Goal: Task Accomplishment & Management: Complete application form

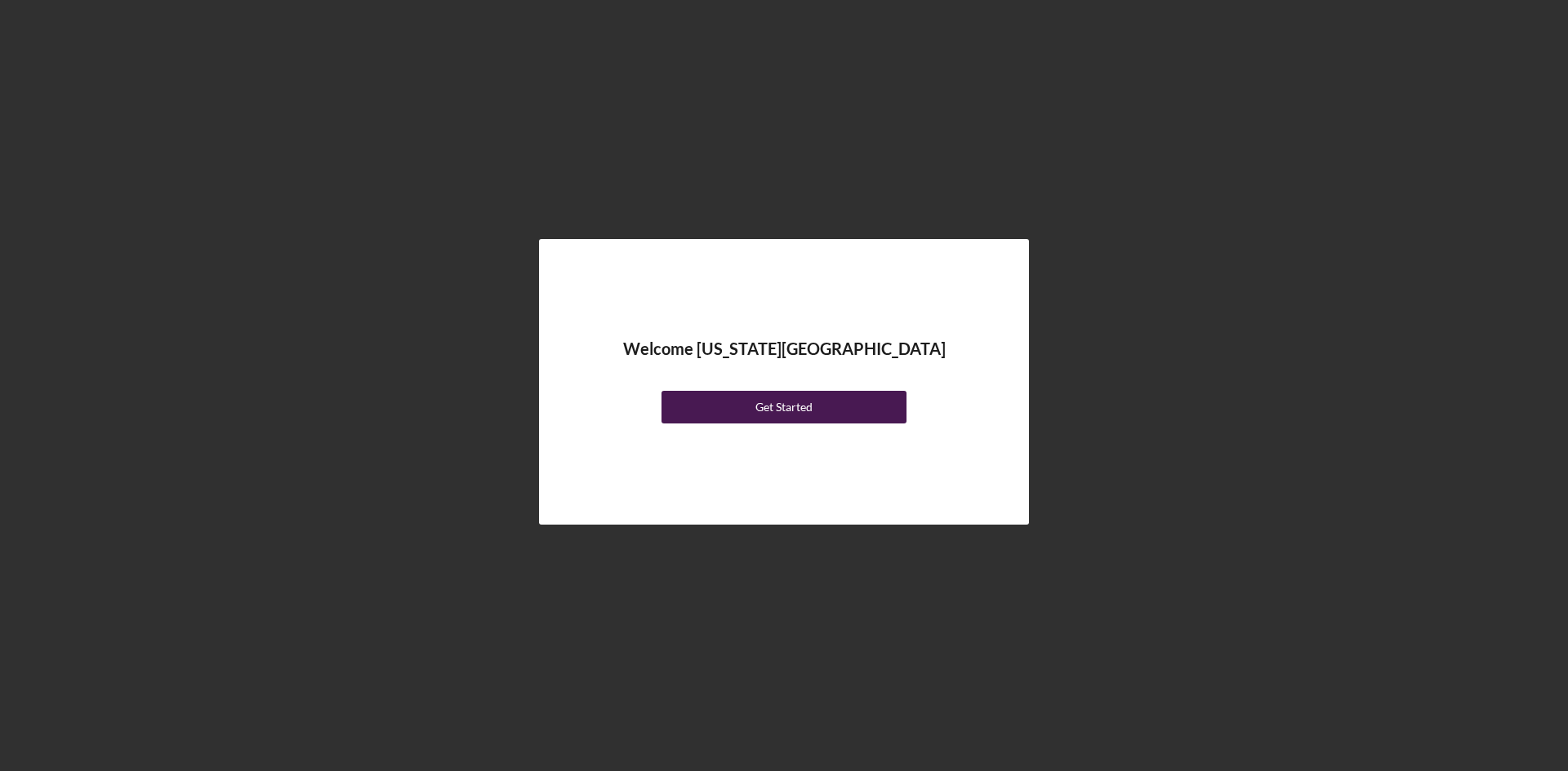
click at [789, 410] on div "Get Started" at bounding box center [784, 407] width 57 height 33
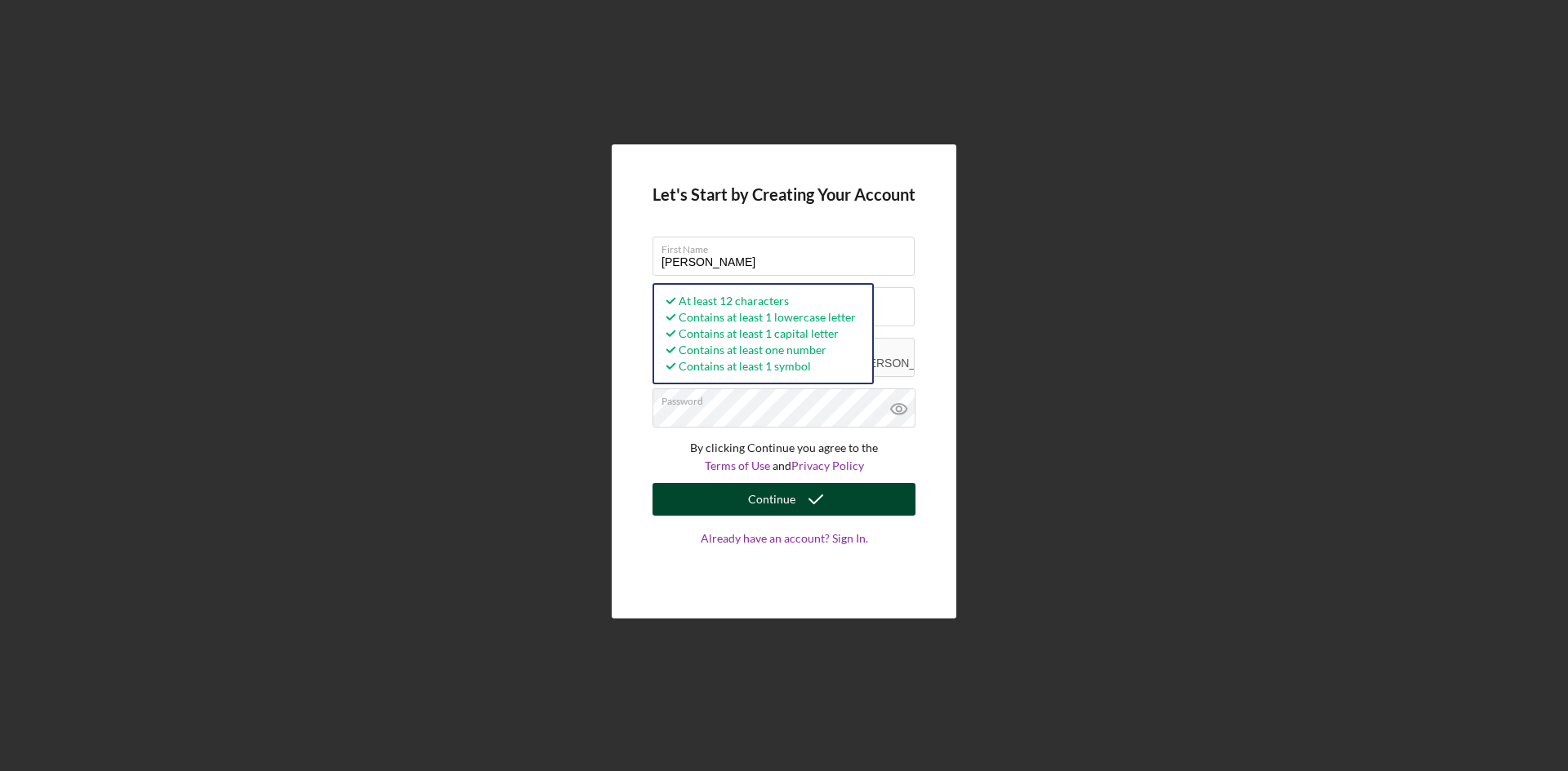
click at [829, 499] on icon "submit" at bounding box center [816, 499] width 41 height 41
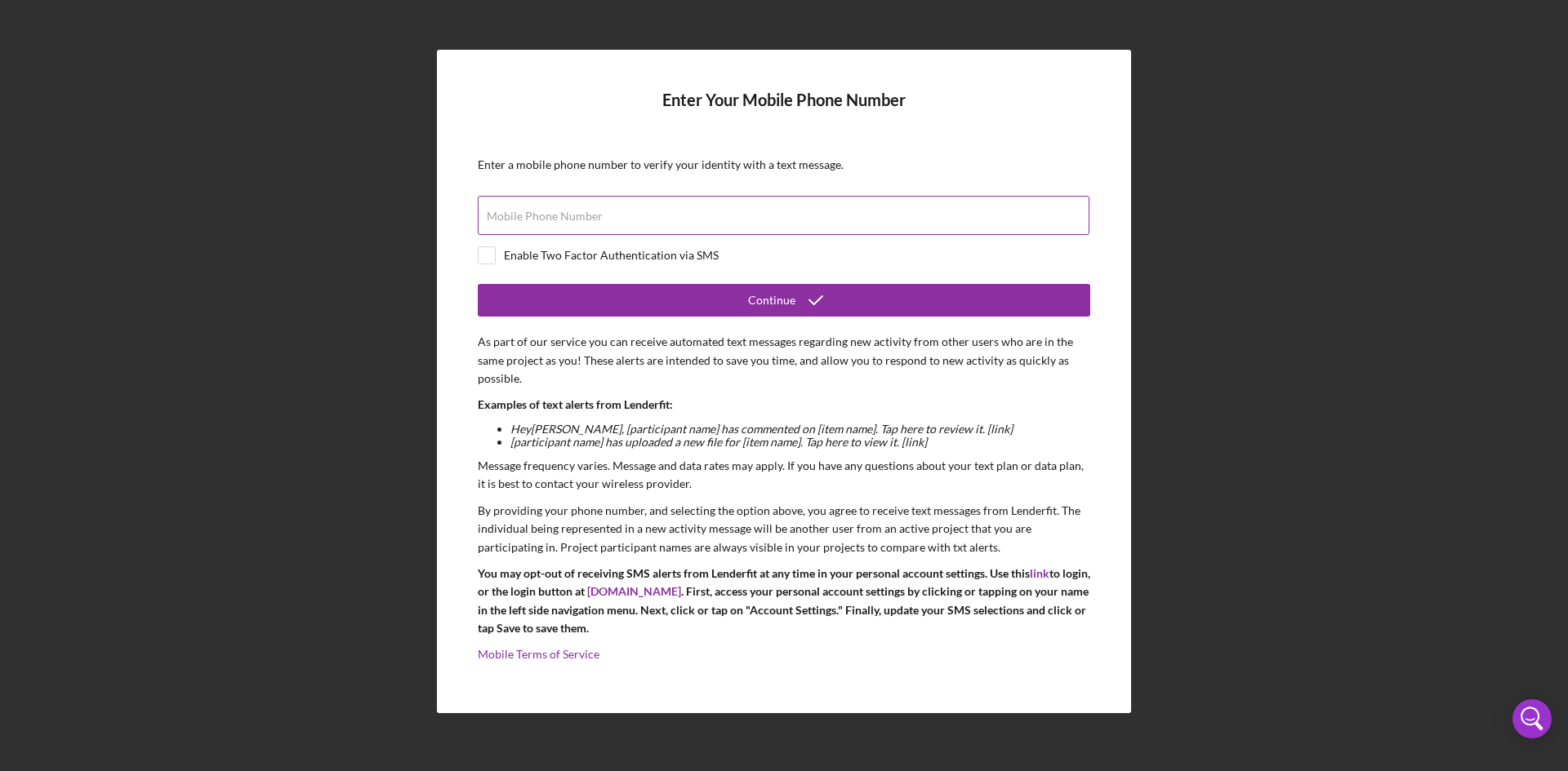
click at [611, 216] on input "Mobile Phone Number" at bounding box center [783, 215] width 611 height 39
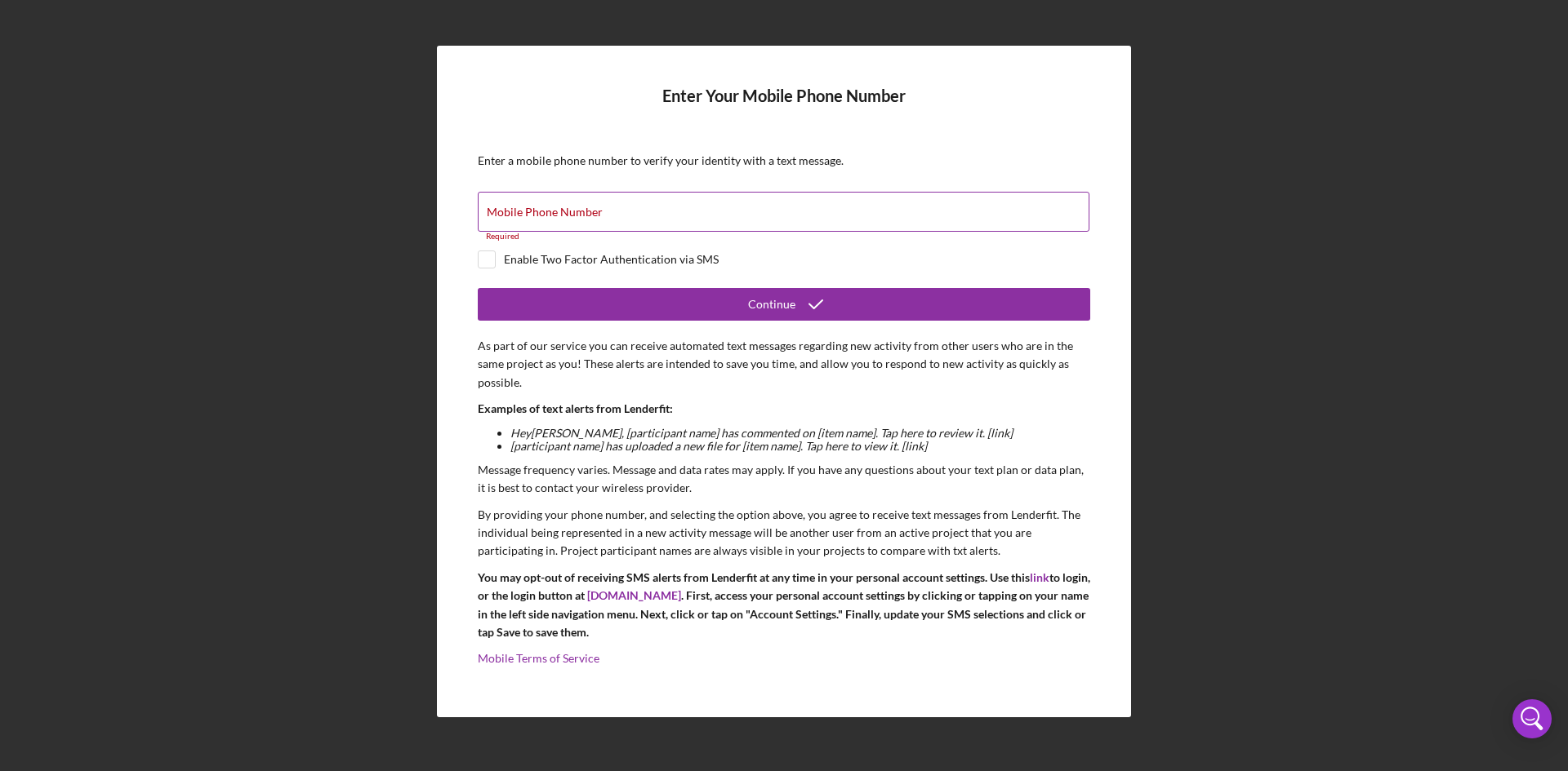
click at [523, 210] on label "Mobile Phone Number" at bounding box center [545, 212] width 116 height 13
click at [523, 210] on input "Mobile Phone Number" at bounding box center [783, 211] width 611 height 39
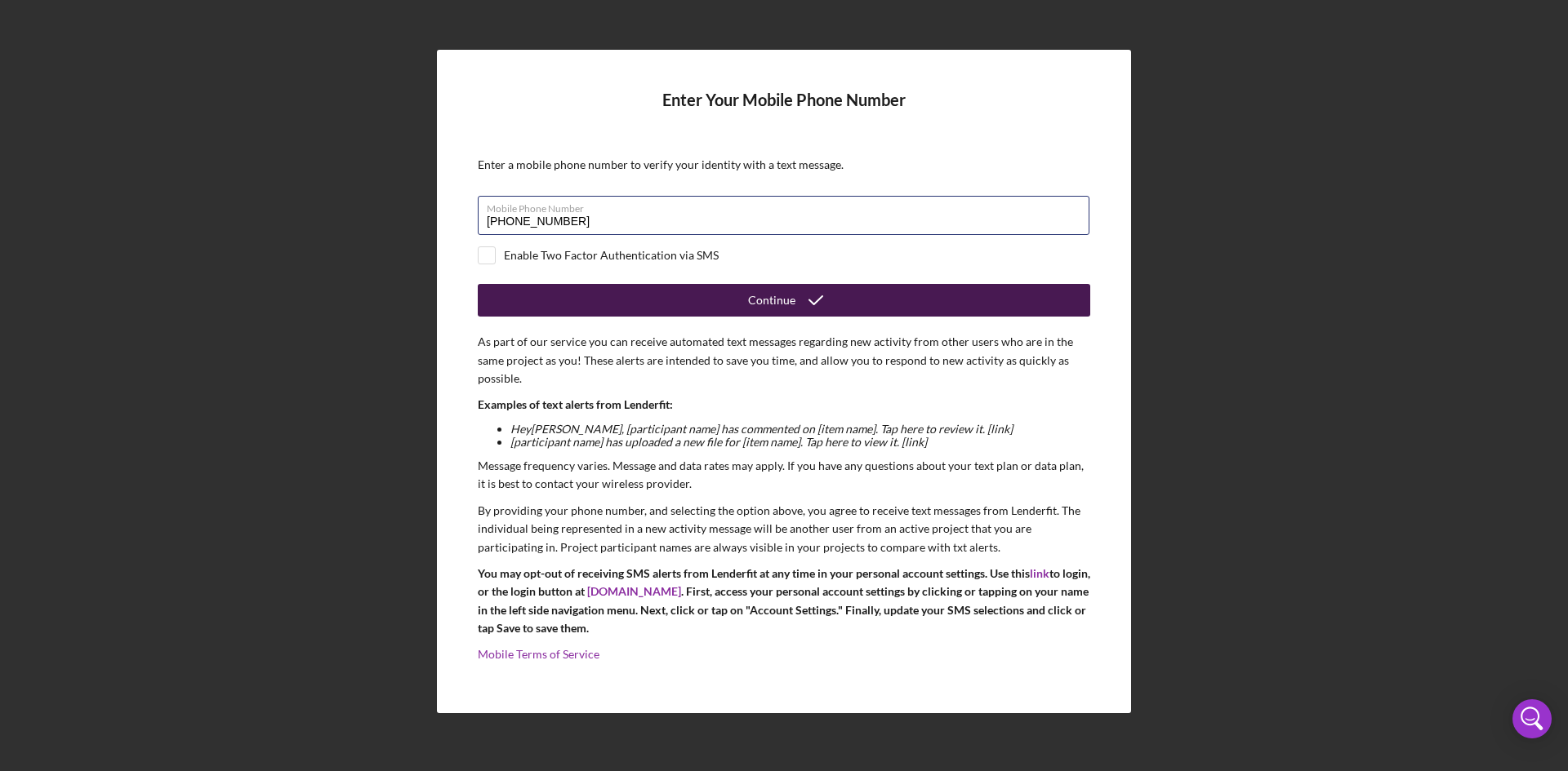
type input "[PHONE_NUMBER]"
click at [597, 294] on button "Continue" at bounding box center [784, 301] width 612 height 33
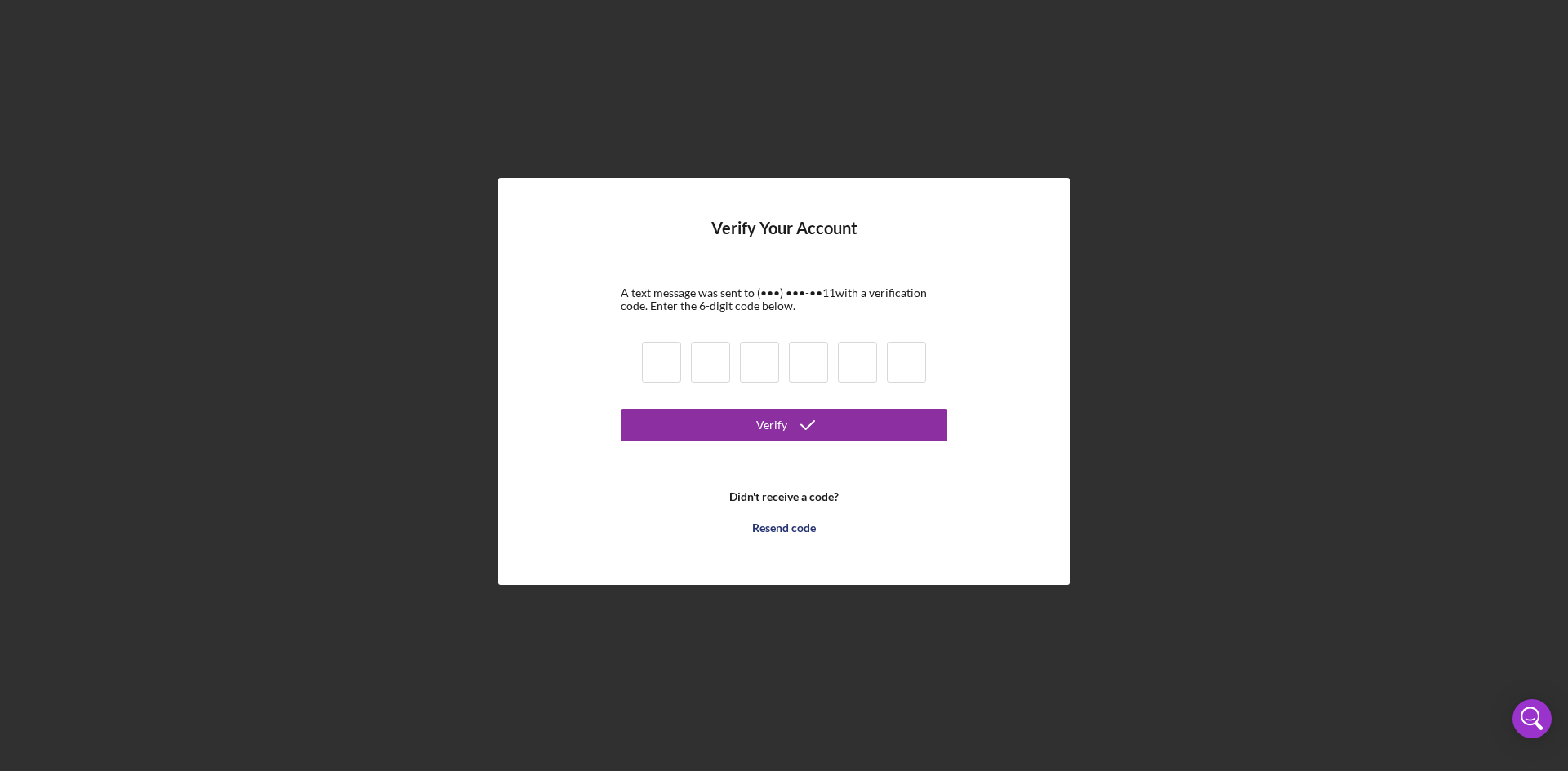
click at [668, 366] on input at bounding box center [661, 362] width 39 height 41
type input "2"
type input "7"
type input "4"
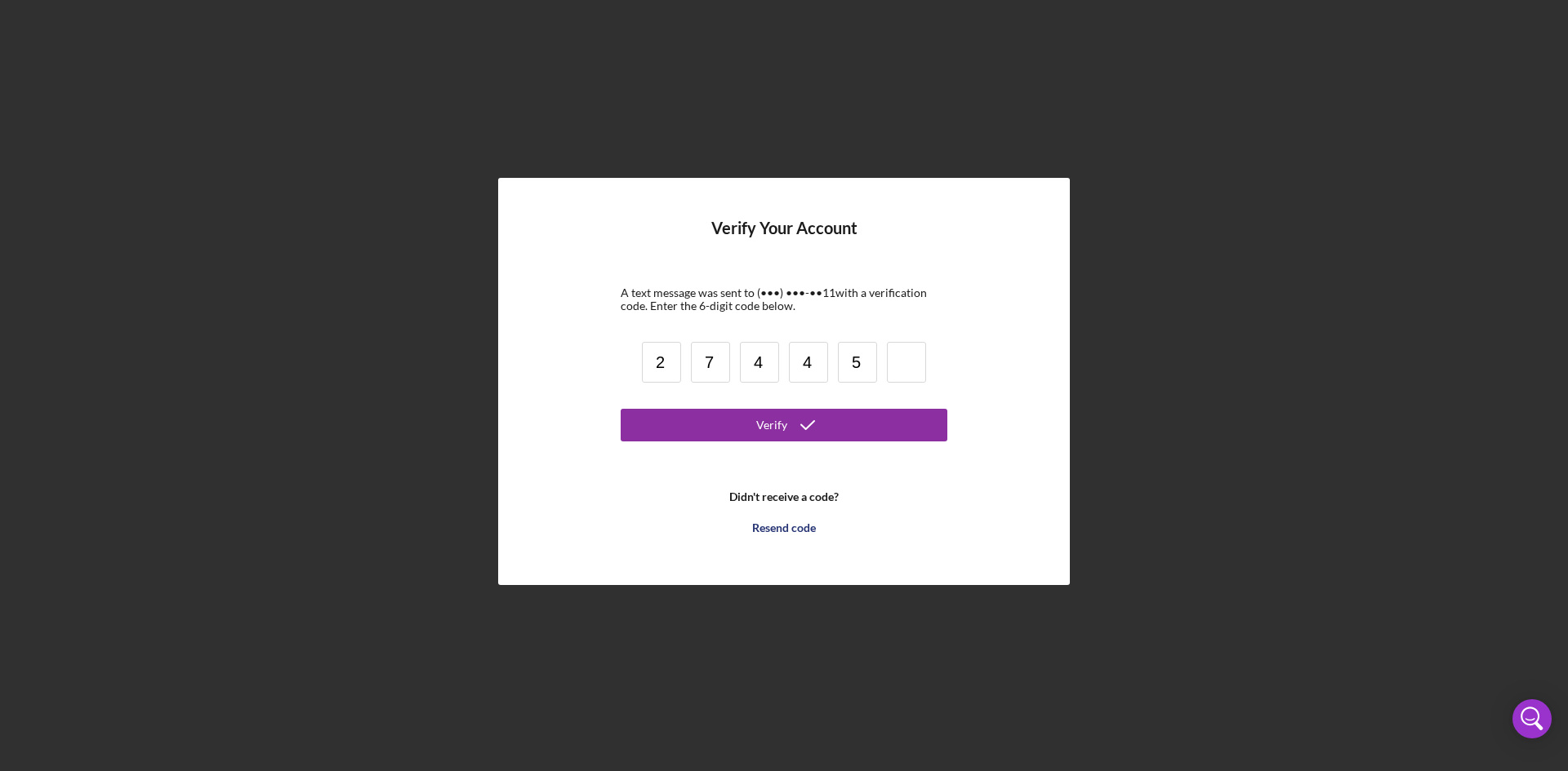
type input "5"
type input "8"
click at [727, 412] on button "Verify" at bounding box center [784, 425] width 327 height 33
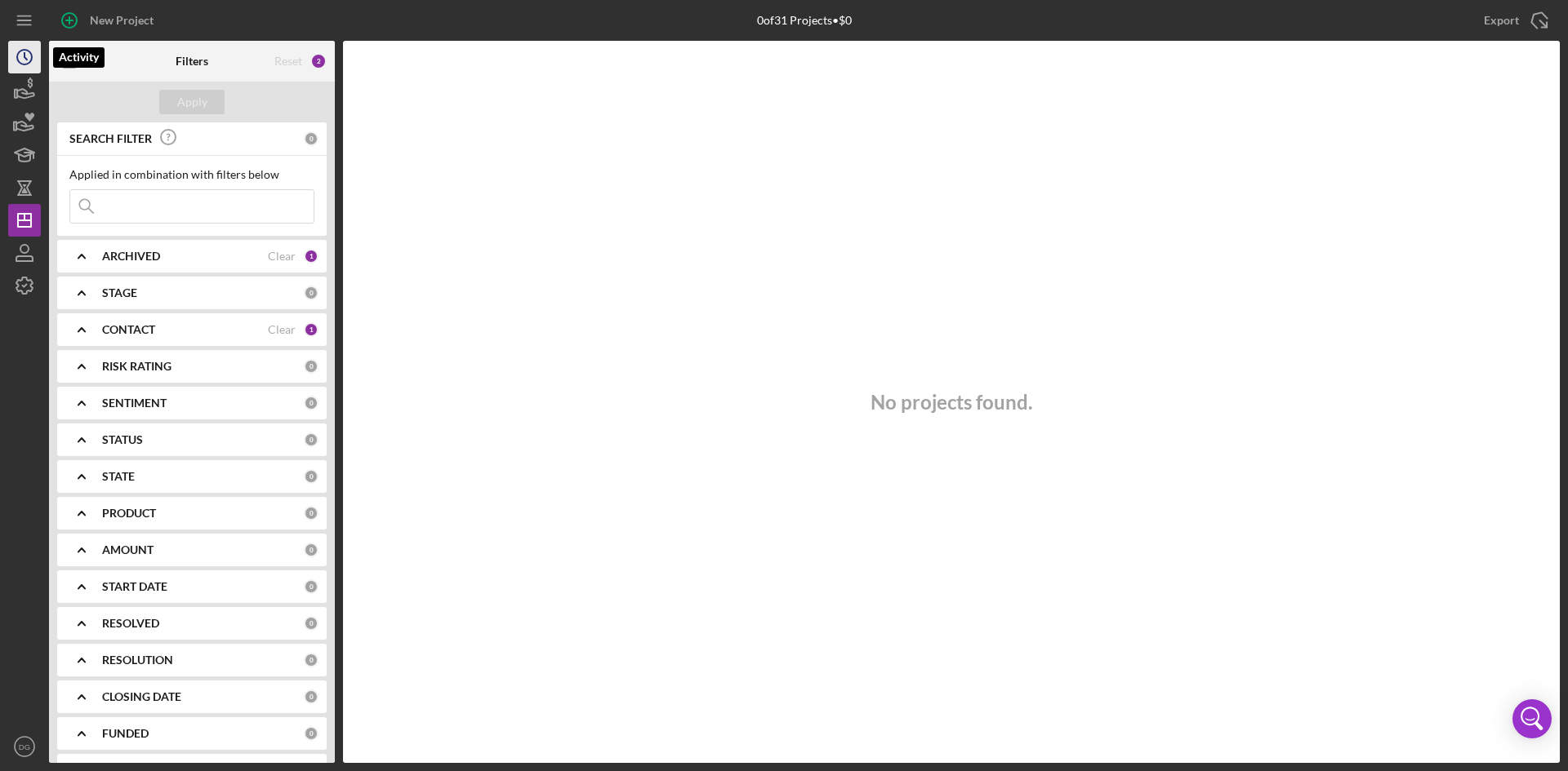
click at [25, 65] on circle "button" at bounding box center [24, 57] width 15 height 15
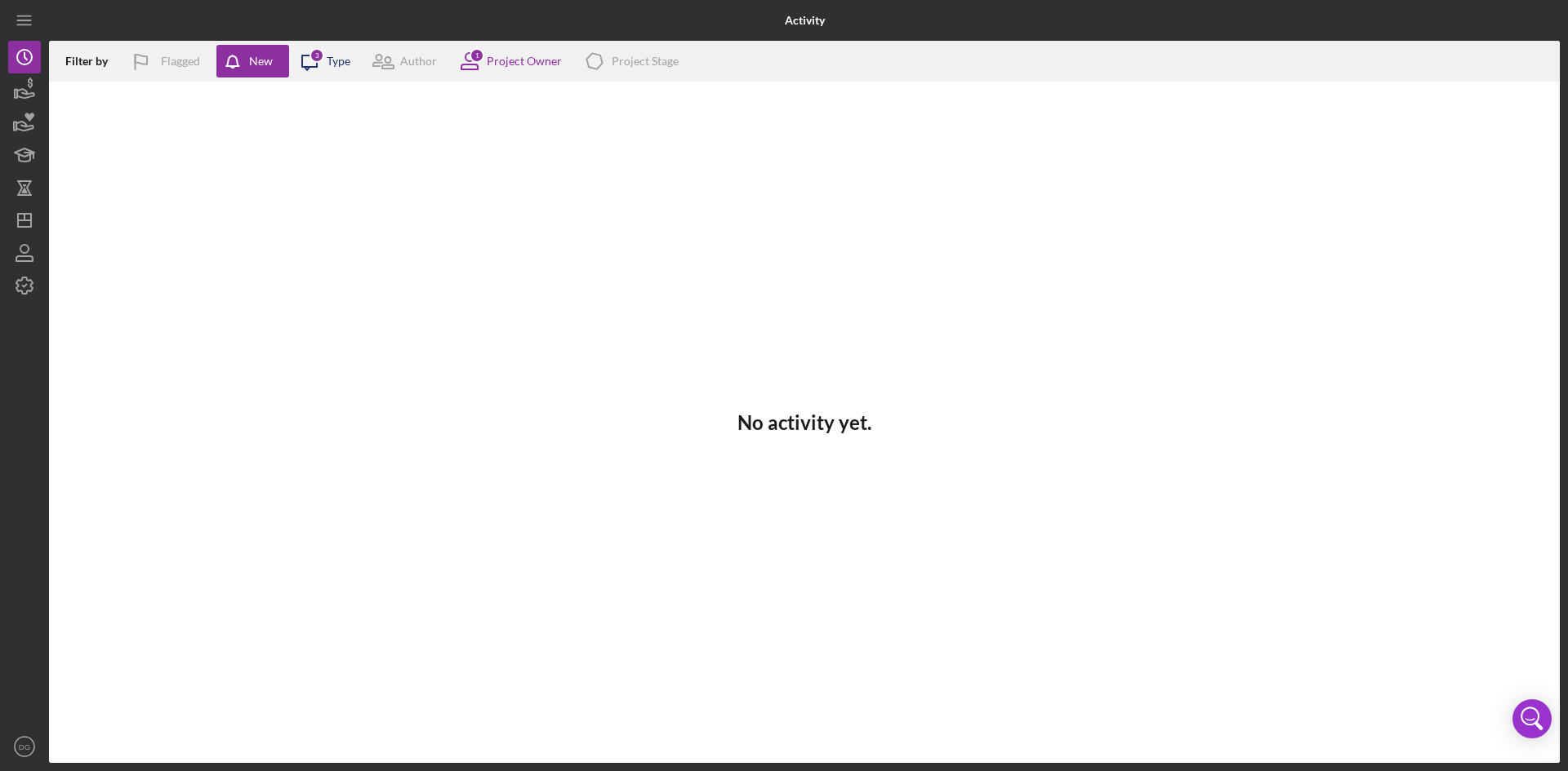
click at [309, 63] on icon "Icon/Message" at bounding box center [309, 61] width 41 height 41
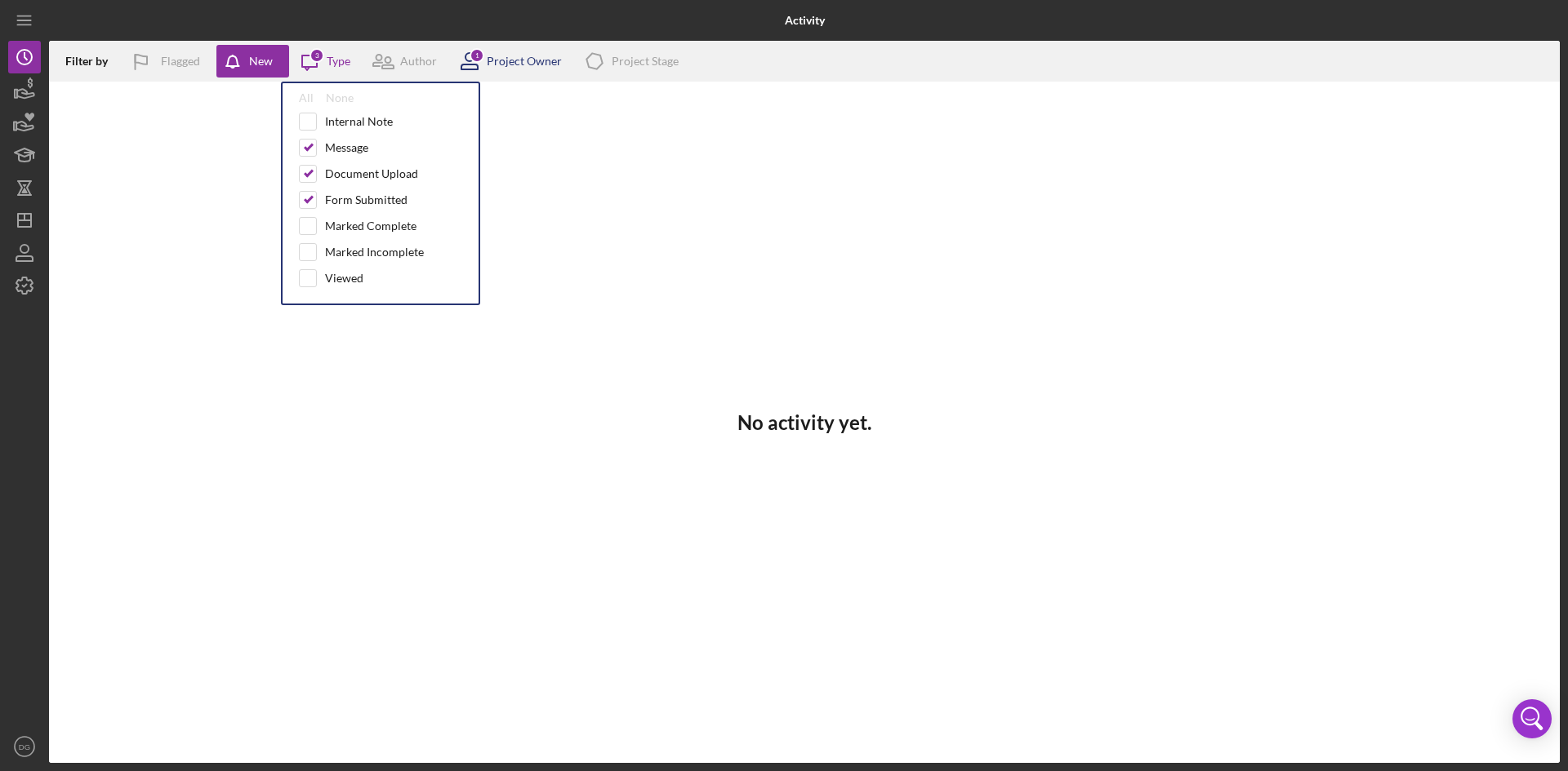
click at [514, 63] on div "Project Owner" at bounding box center [524, 61] width 75 height 13
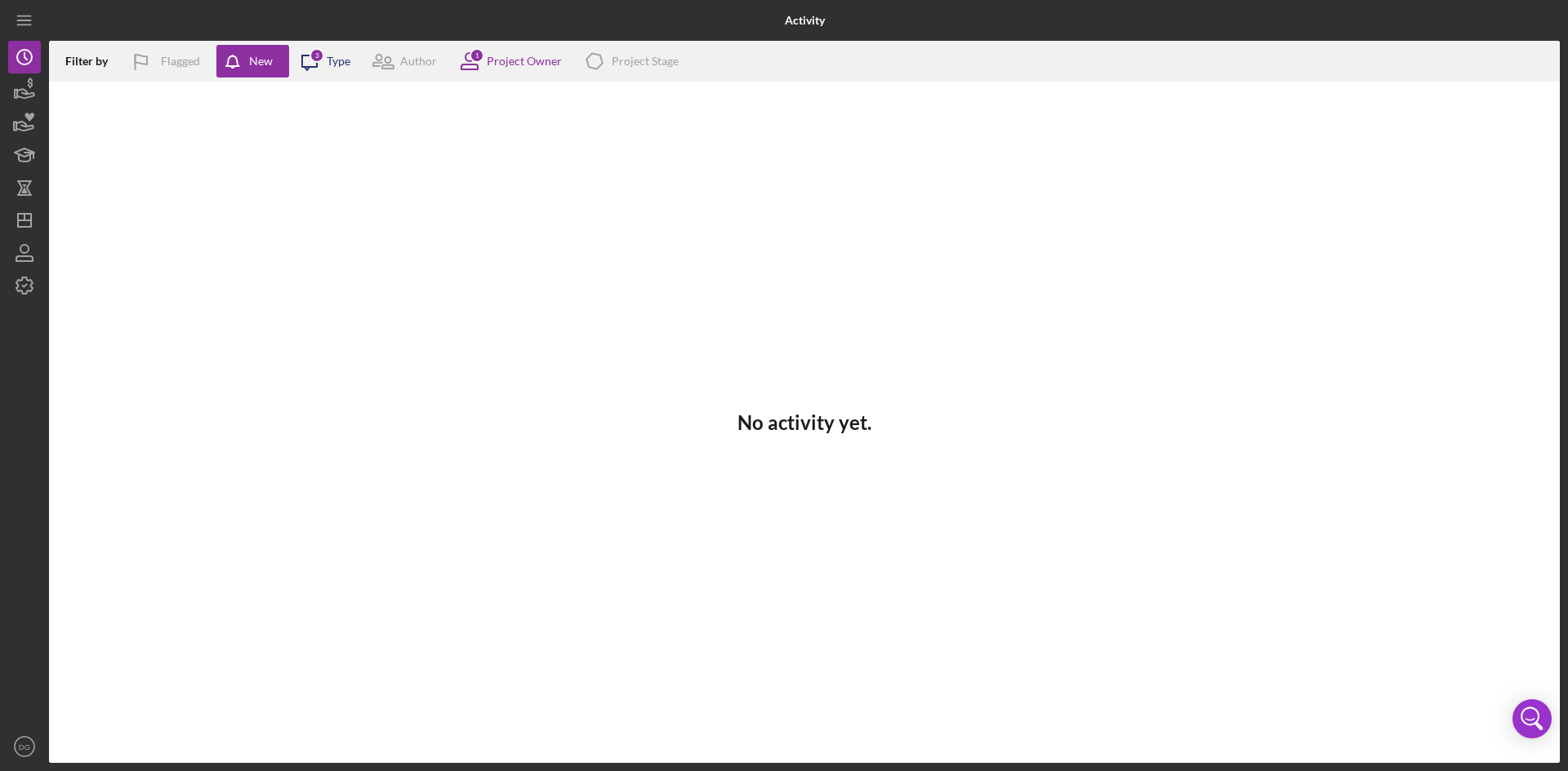
click at [337, 64] on div "Type" at bounding box center [338, 61] width 23 height 13
